Goal: Find specific page/section

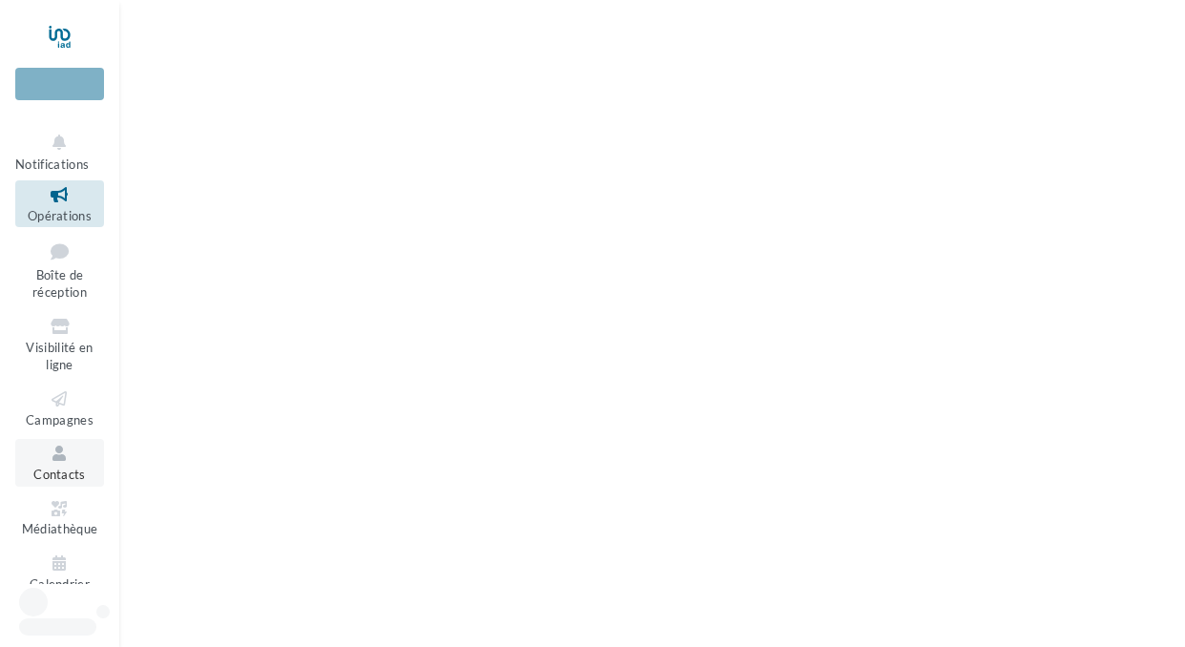
scroll to position [15, 0]
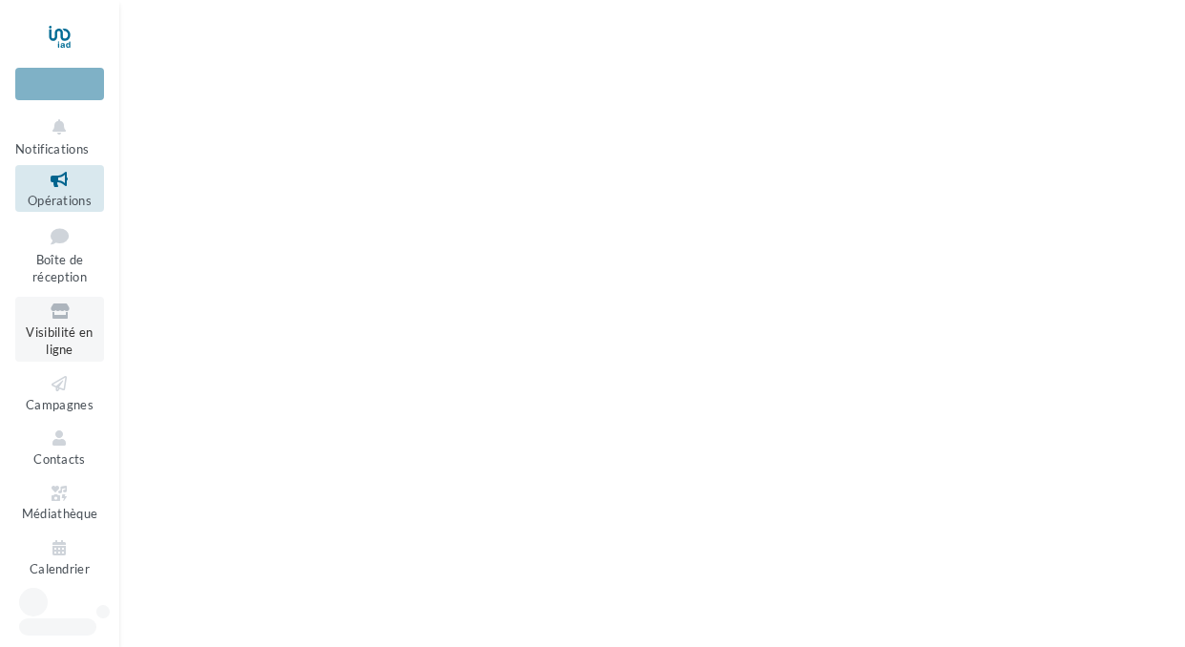
click at [52, 310] on icon at bounding box center [59, 311] width 77 height 22
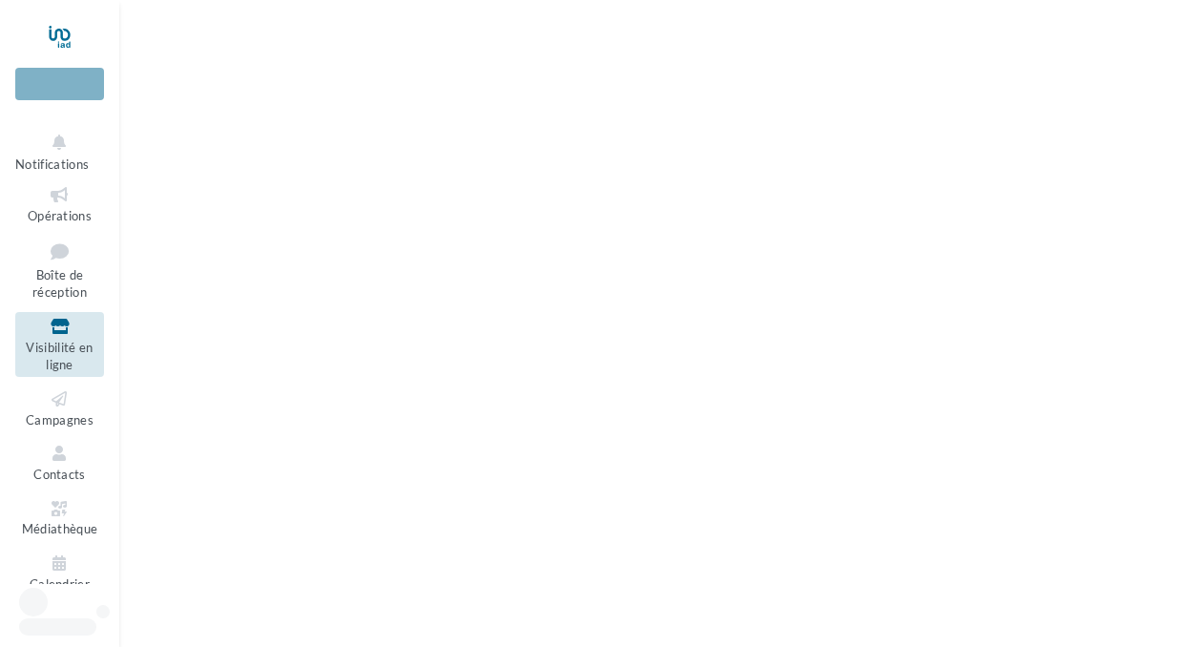
click at [49, 346] on span "Visibilité en ligne" at bounding box center [59, 356] width 67 height 33
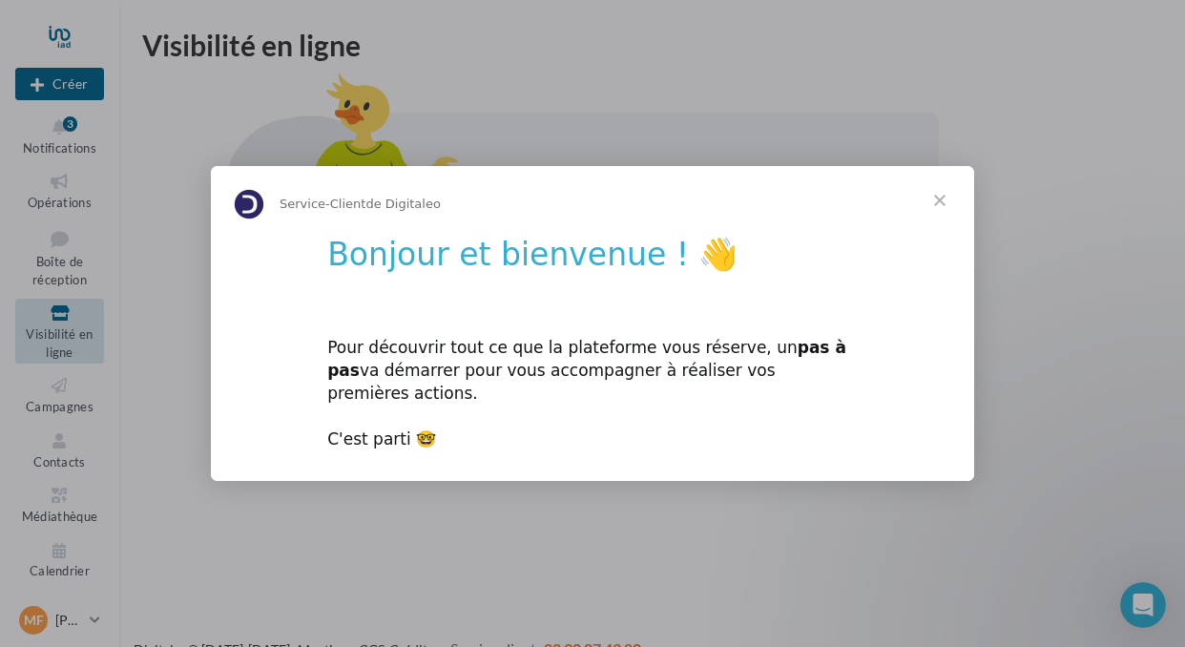
scroll to position [31, 0]
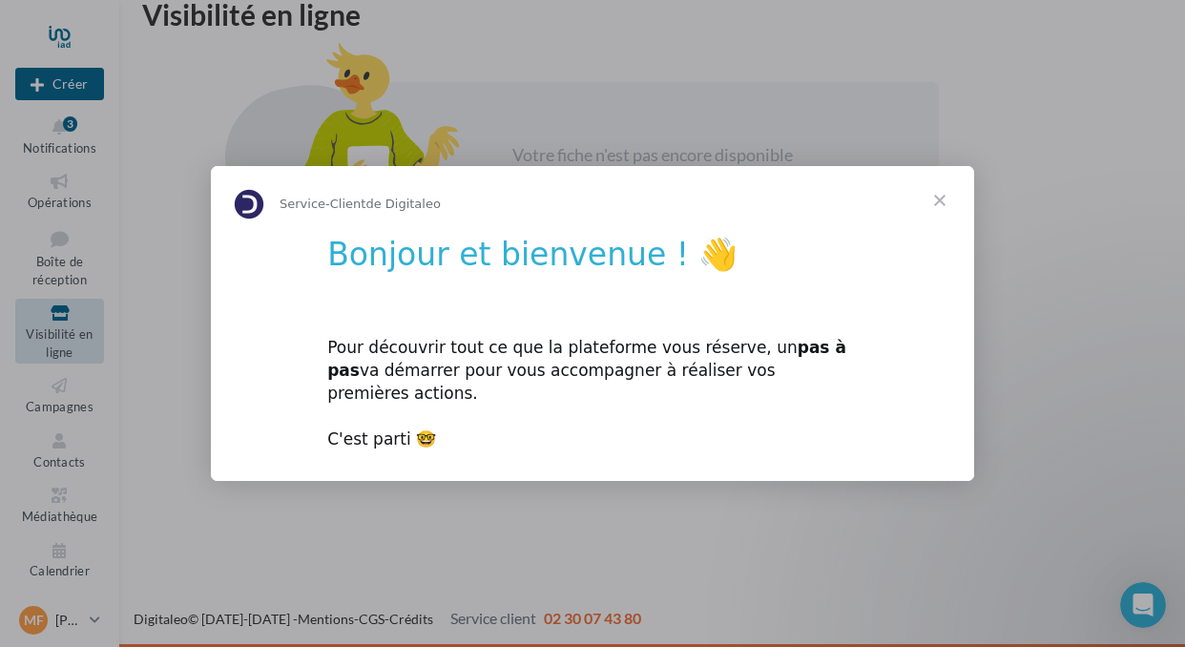
click at [943, 214] on span "Fermer" at bounding box center [939, 200] width 69 height 69
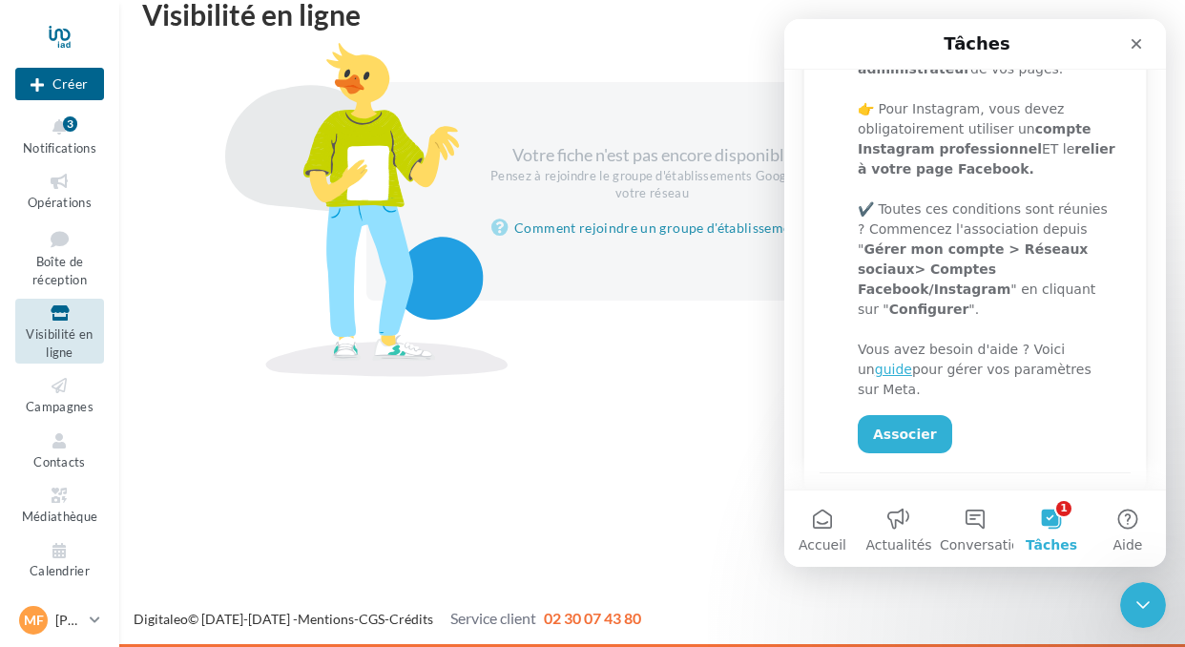
scroll to position [540, 0]
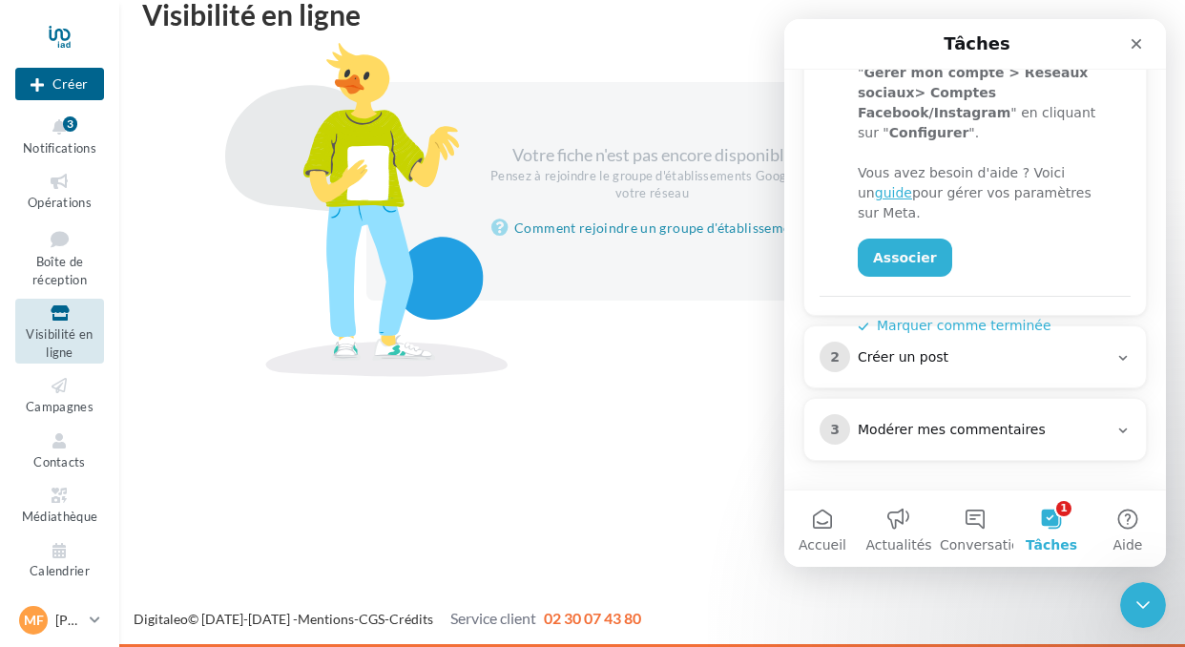
click at [1122, 358] on icon "Intercom Messenger" at bounding box center [1122, 357] width 15 height 15
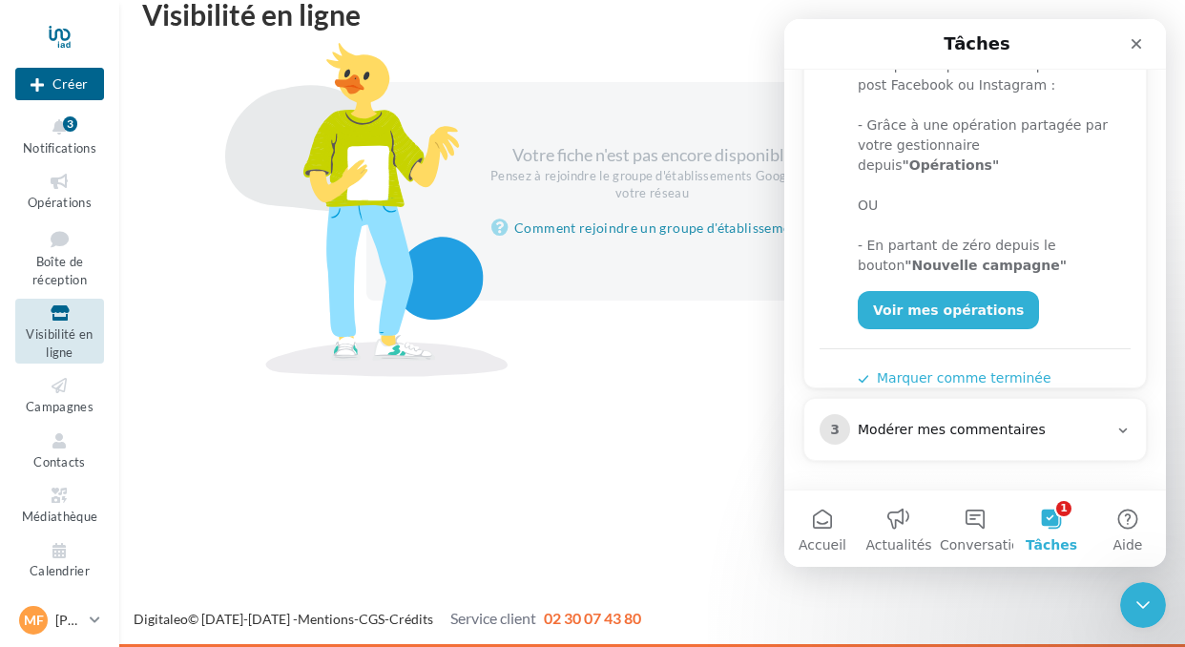
scroll to position [0, 0]
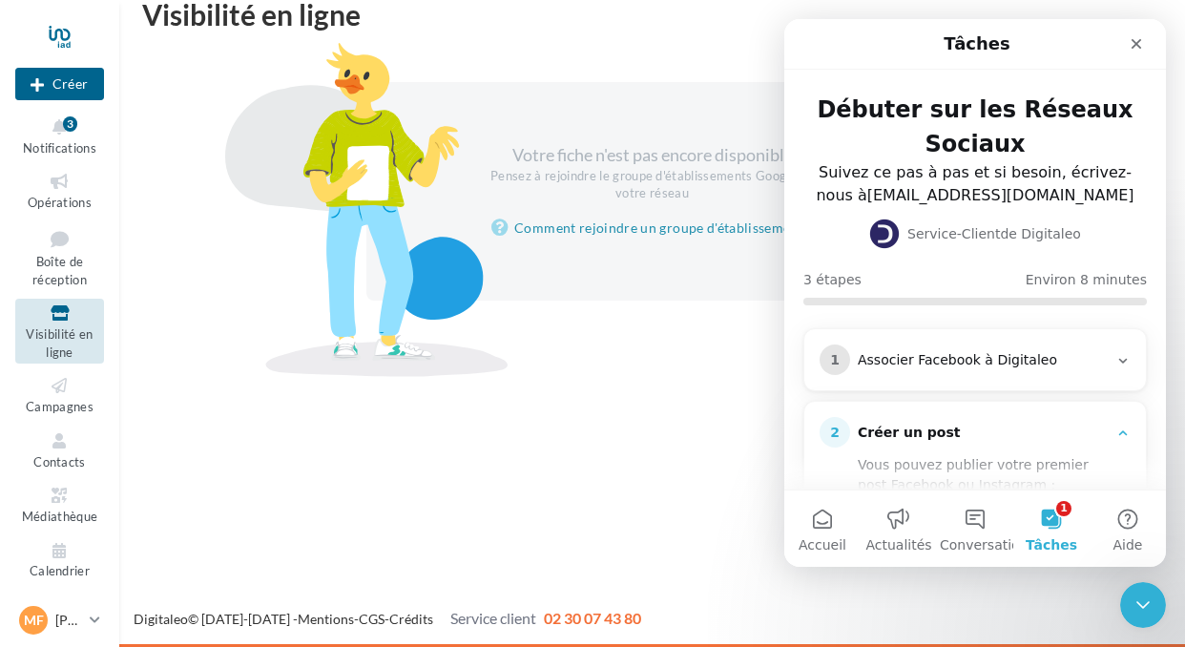
click at [1120, 358] on icon "Intercom Messenger" at bounding box center [1122, 360] width 15 height 15
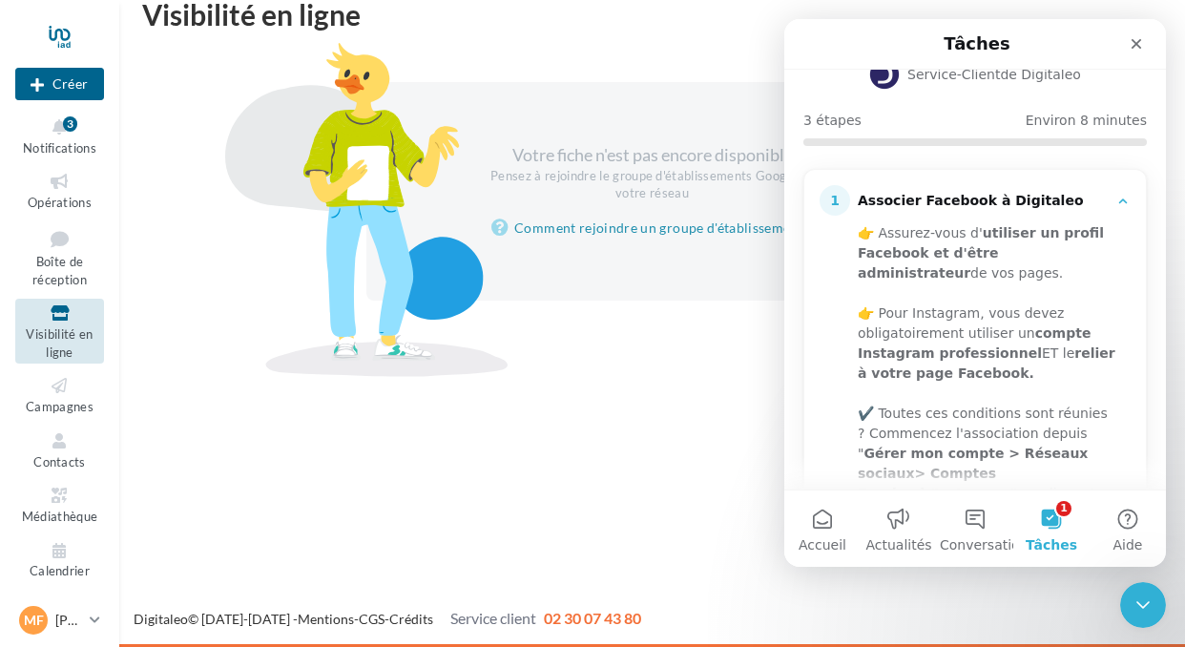
scroll to position [163, 0]
